Goal: Task Accomplishment & Management: Manage account settings

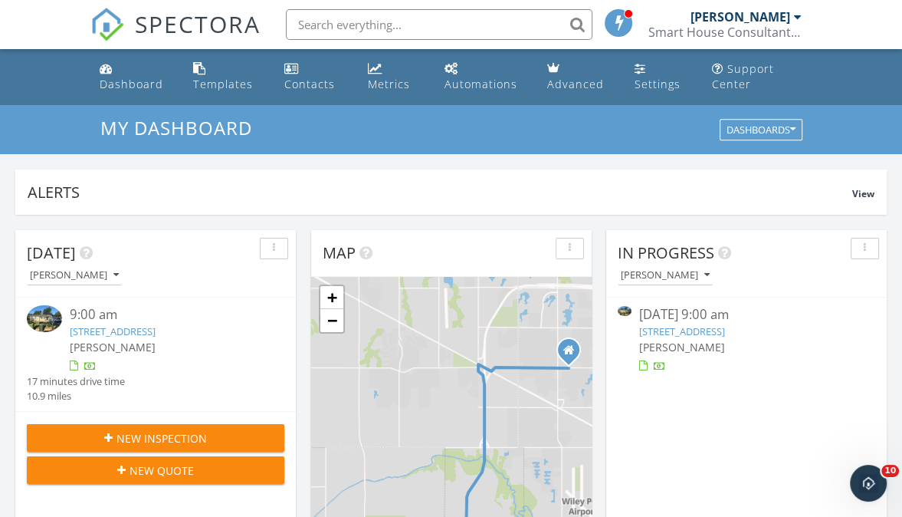
click at [678, 332] on link "600 S 8th St, Yukon, OK 73099" at bounding box center [682, 331] width 86 height 14
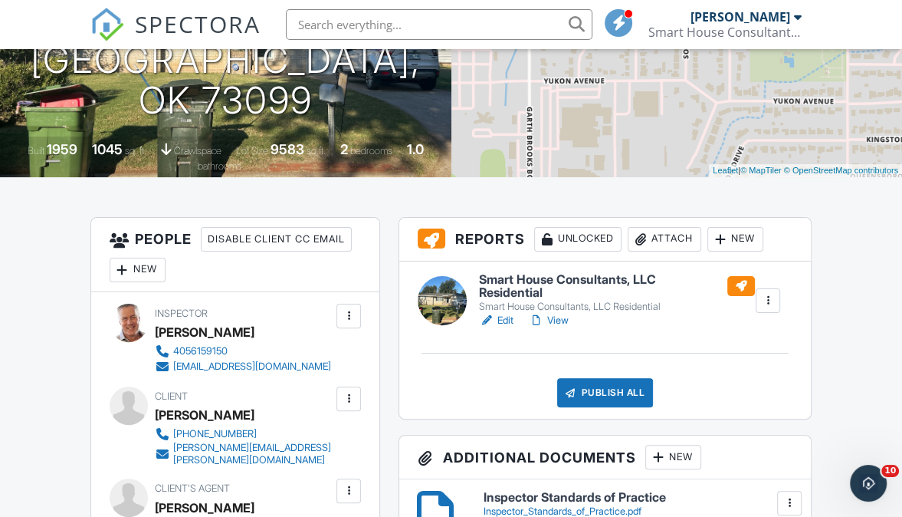
scroll to position [255, 0]
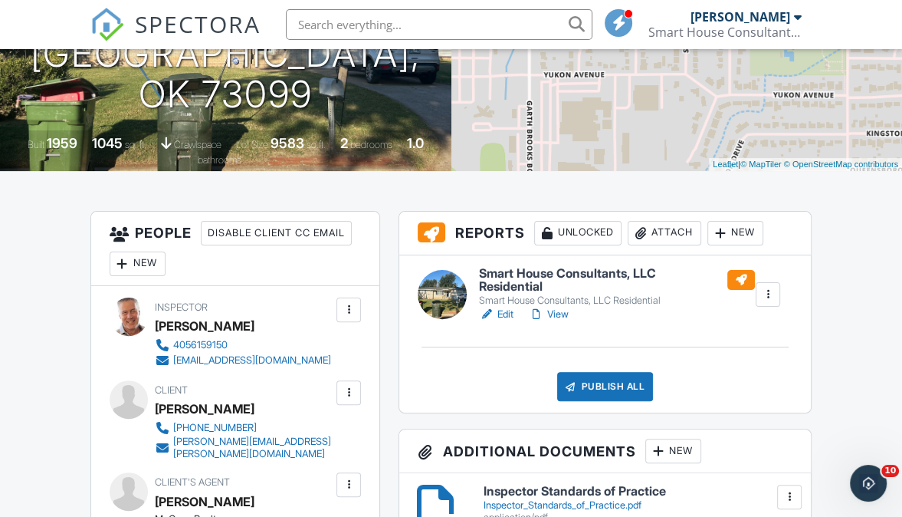
click at [563, 314] on link "View" at bounding box center [549, 314] width 40 height 15
